Goal: Information Seeking & Learning: Learn about a topic

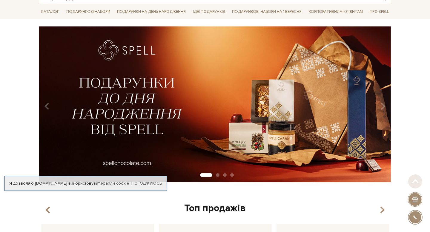
scroll to position [40, 0]
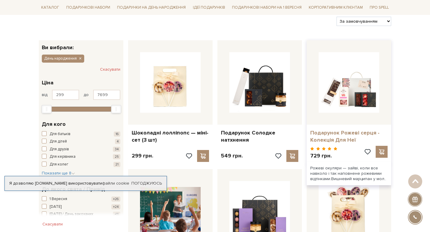
scroll to position [76, 0]
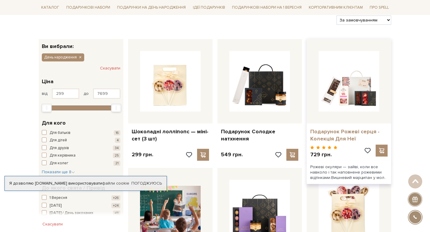
click at [340, 130] on link "Подарунок Рожеві серця - Колекція Для Неї" at bounding box center [348, 135] width 77 height 14
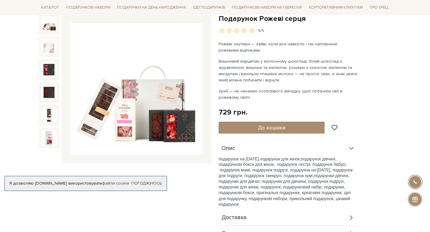
scroll to position [64, 0]
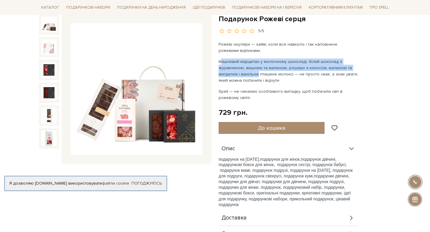
drag, startPoint x: 220, startPoint y: 62, endPoint x: 257, endPoint y: 76, distance: 39.8
click at [257, 76] on p "Вишневий марципан у молочному шоколаді, білий шоколад з журавлиною, вишнею та м…" at bounding box center [289, 71] width 140 height 25
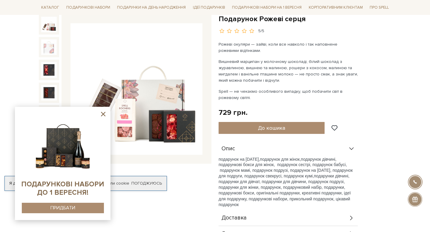
click at [102, 114] on icon at bounding box center [102, 113] width 7 height 7
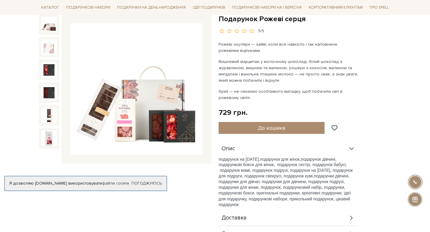
click at [53, 30] on img at bounding box center [49, 25] width 16 height 16
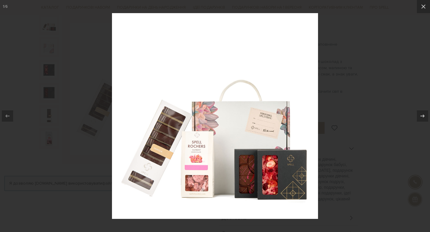
click at [427, 14] on div at bounding box center [215, 116] width 430 height 232
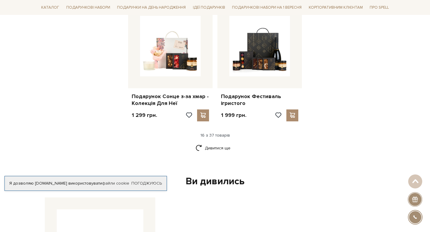
scroll to position [738, 0]
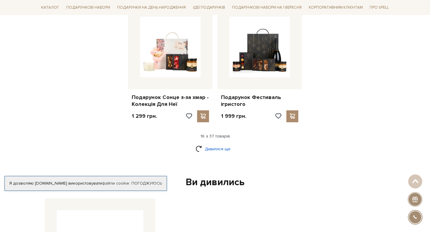
click at [208, 149] on link "Дивитися ще" at bounding box center [215, 149] width 39 height 10
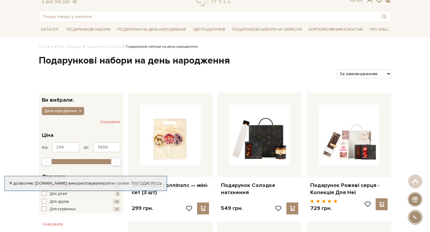
scroll to position [14, 0]
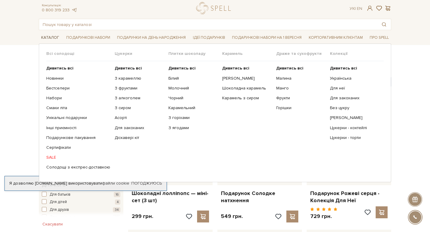
click at [47, 39] on link "Каталог" at bounding box center [50, 37] width 23 height 9
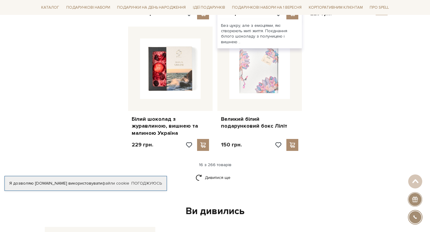
scroll to position [736, 0]
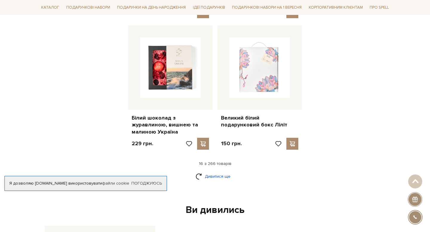
click at [211, 171] on link "Дивитися ще" at bounding box center [215, 176] width 39 height 10
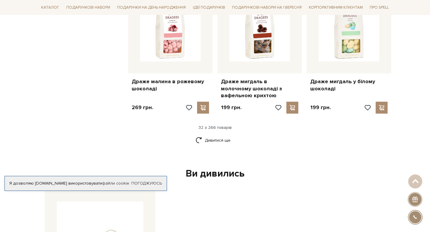
scroll to position [1403, 0]
click at [205, 137] on link "Дивитися ще" at bounding box center [215, 141] width 39 height 10
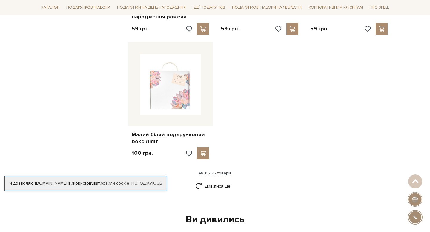
scroll to position [2118, 0]
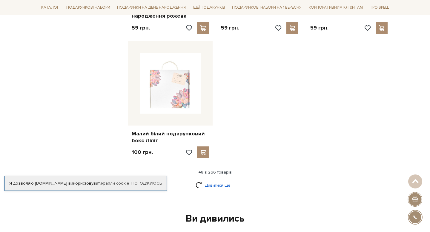
click at [216, 180] on link "Дивитися ще" at bounding box center [215, 185] width 39 height 10
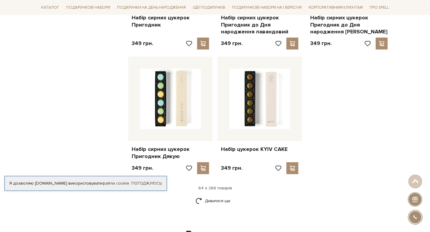
scroll to position [2761, 0]
click at [219, 196] on link "Дивитися ще" at bounding box center [215, 201] width 39 height 10
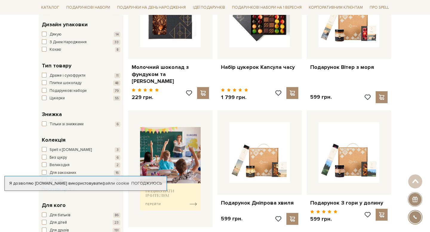
scroll to position [140, 0]
click at [44, 99] on span "button" at bounding box center [44, 98] width 5 height 5
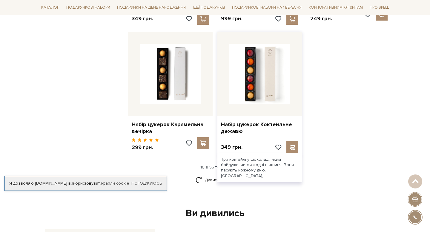
scroll to position [711, 0]
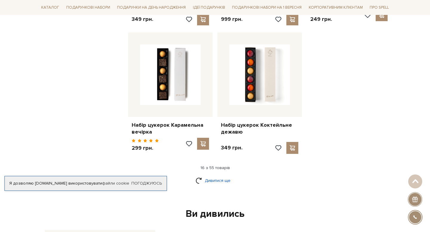
click at [224, 183] on link "Дивитися ще" at bounding box center [215, 181] width 39 height 10
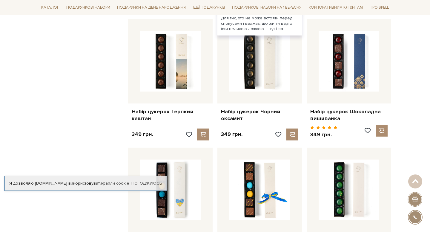
scroll to position [1230, 0]
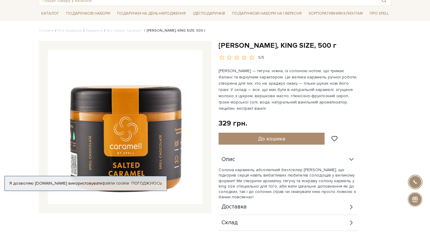
scroll to position [37, 0]
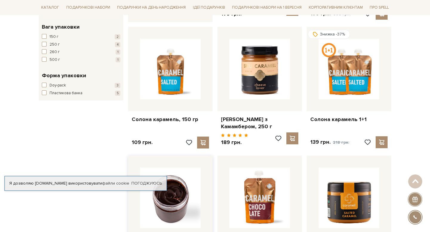
scroll to position [213, 0]
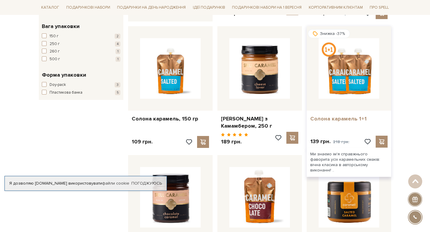
click at [338, 116] on link "Солона карамель 1+1" at bounding box center [348, 119] width 77 height 7
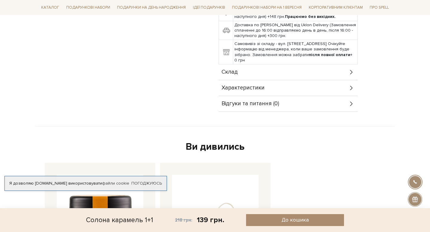
scroll to position [253, 0]
click at [355, 83] on div "Характеристики" at bounding box center [288, 88] width 139 height 16
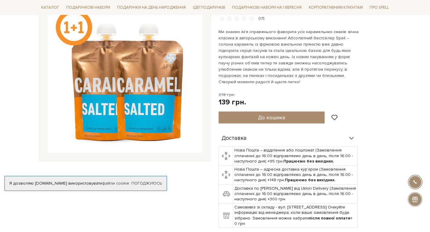
scroll to position [0, 0]
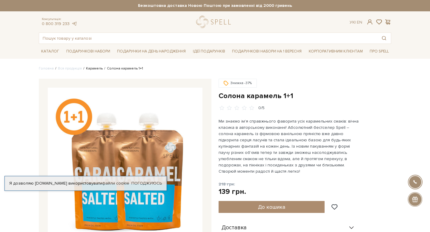
click at [90, 69] on link "Карамель" at bounding box center [94, 68] width 17 height 4
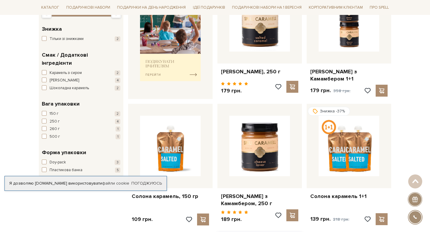
scroll to position [135, 0]
